Goal: Transaction & Acquisition: Download file/media

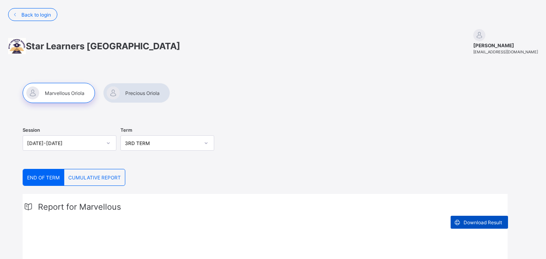
click at [475, 225] on span "Download Result" at bounding box center [483, 222] width 38 height 6
click at [395, 163] on div "Session [DATE]-[DATE] Term 3RD TERM" at bounding box center [265, 144] width 485 height 50
click at [102, 184] on div "CUMULATIVE REPORT" at bounding box center [94, 177] width 61 height 16
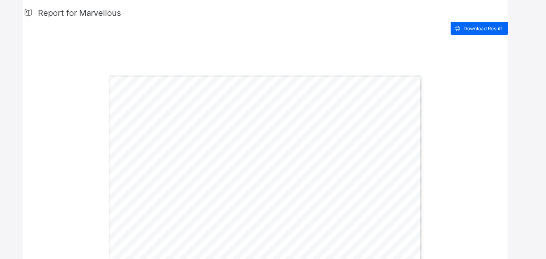
scroll to position [94, 0]
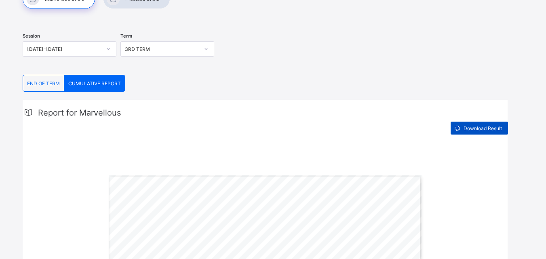
click at [491, 127] on span "Download Result" at bounding box center [483, 128] width 38 height 6
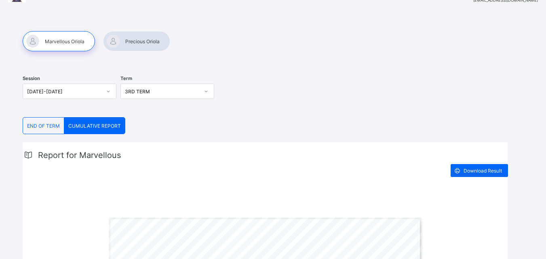
scroll to position [0, 0]
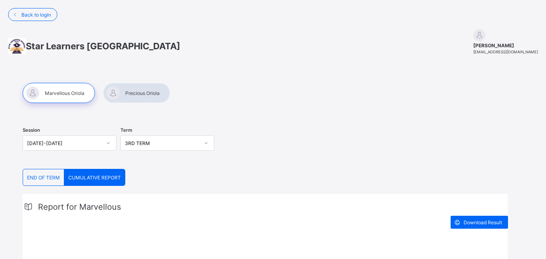
click at [123, 93] on div at bounding box center [136, 93] width 67 height 20
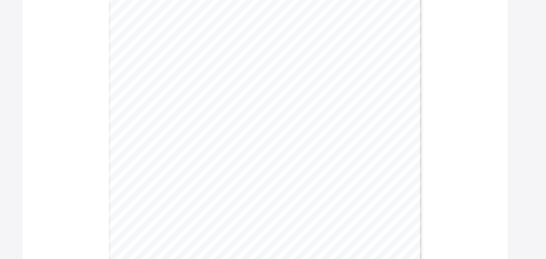
scroll to position [154, 0]
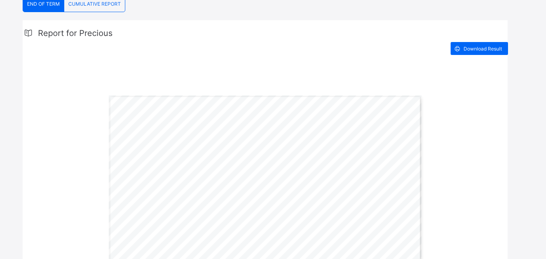
click at [112, 7] on span "CUMULATIVE REPORT" at bounding box center [94, 4] width 53 height 6
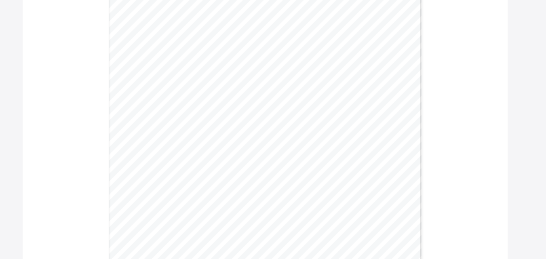
scroll to position [32, 0]
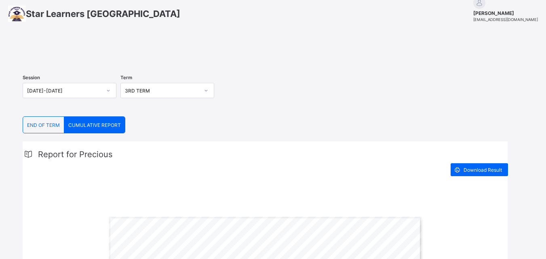
click at [48, 133] on div "END OF TERM" at bounding box center [43, 125] width 41 height 16
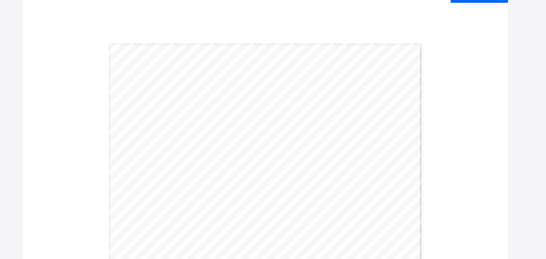
scroll to position [175, 0]
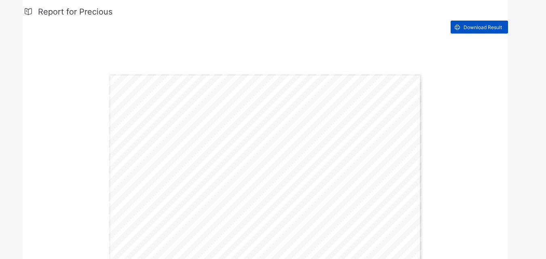
click at [487, 34] on div "Download Result" at bounding box center [479, 27] width 57 height 13
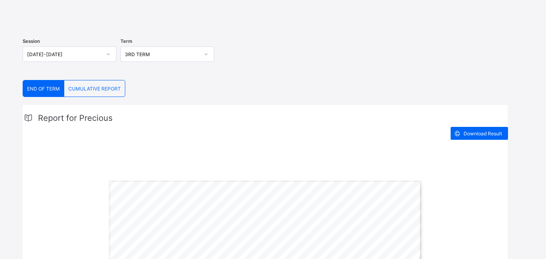
scroll to position [54, 0]
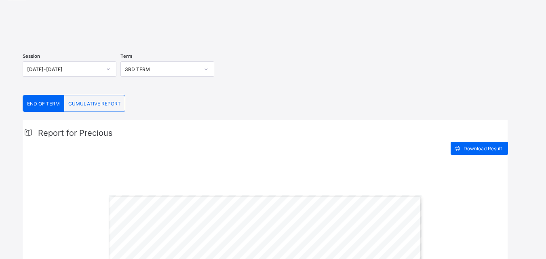
click at [109, 112] on div "CUMULATIVE REPORT" at bounding box center [94, 103] width 61 height 16
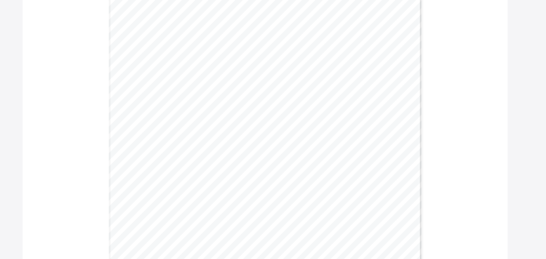
scroll to position [94, 0]
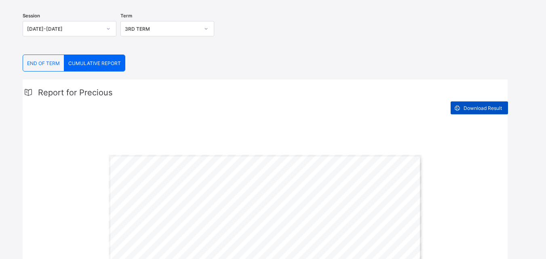
click at [485, 114] on div "Download Result" at bounding box center [479, 107] width 57 height 13
